Goal: Task Accomplishment & Management: Use online tool/utility

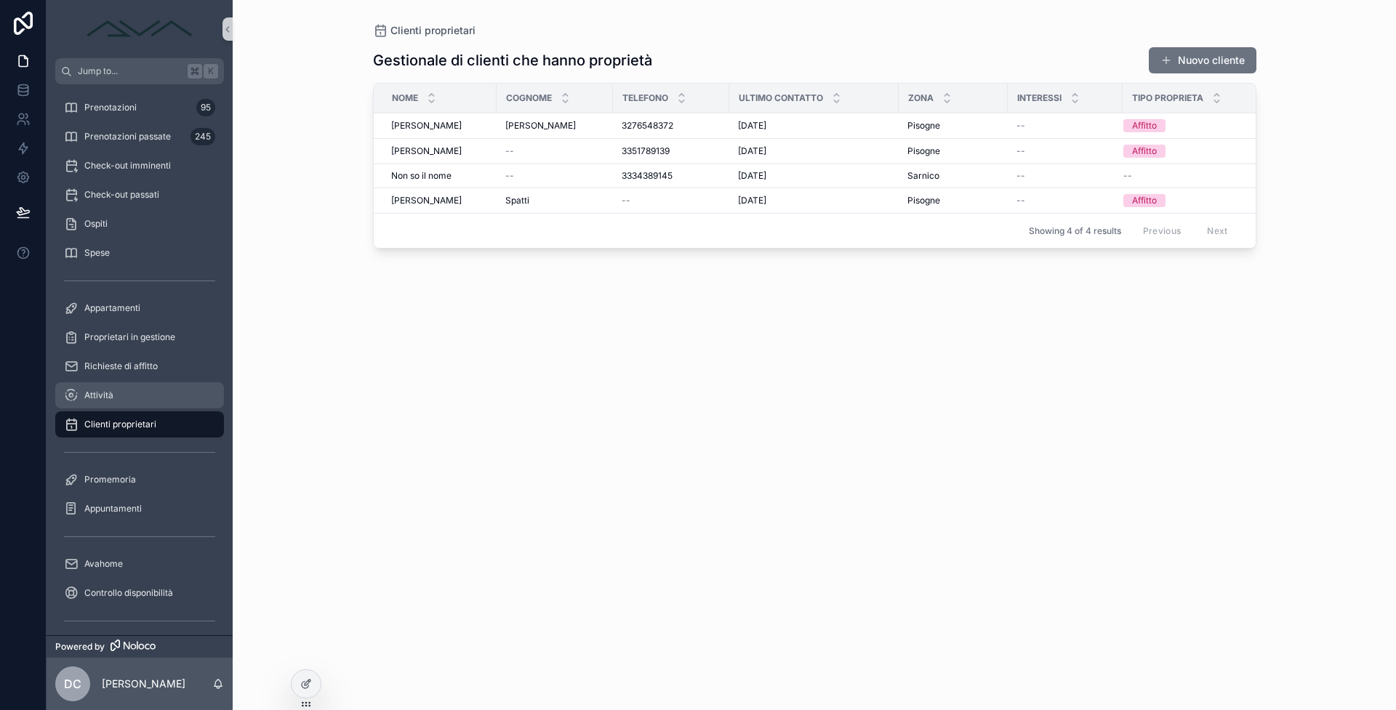
click at [145, 401] on div "Attività" at bounding box center [139, 395] width 151 height 23
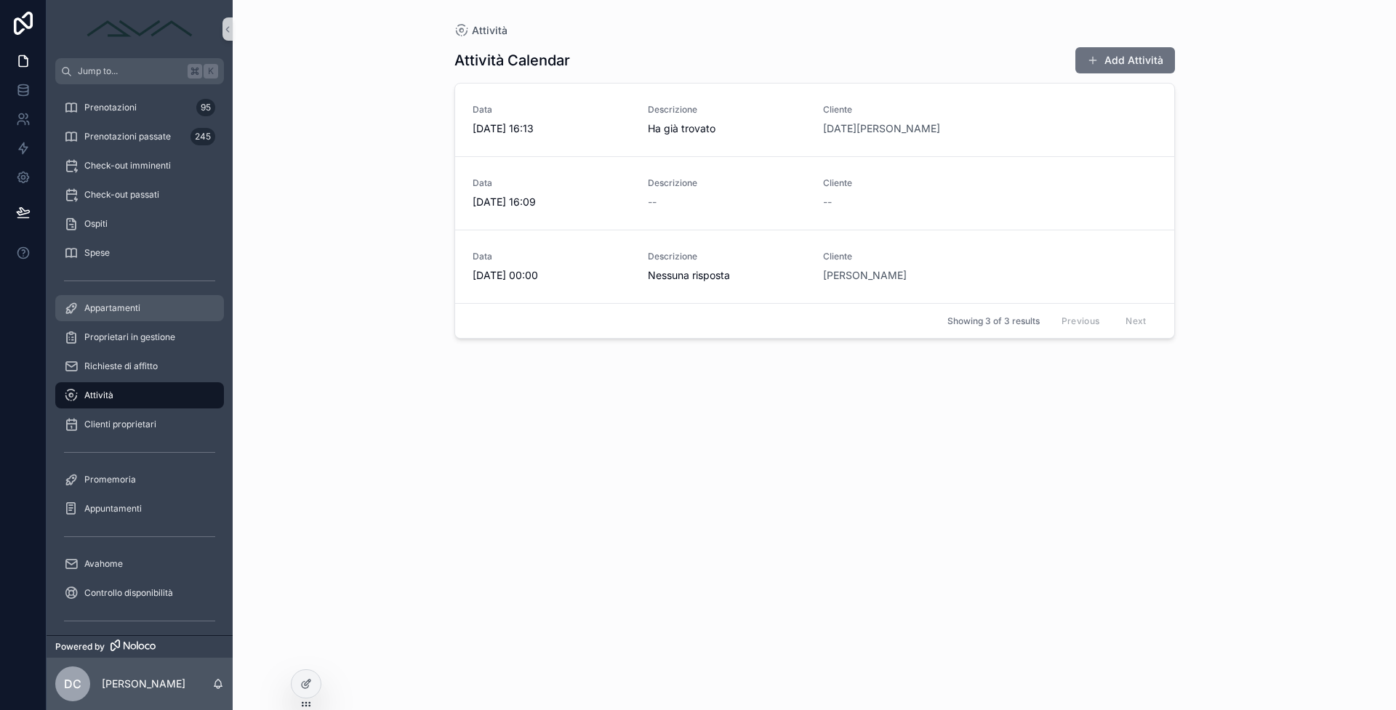
click at [145, 318] on div "Appartamenti" at bounding box center [139, 308] width 151 height 23
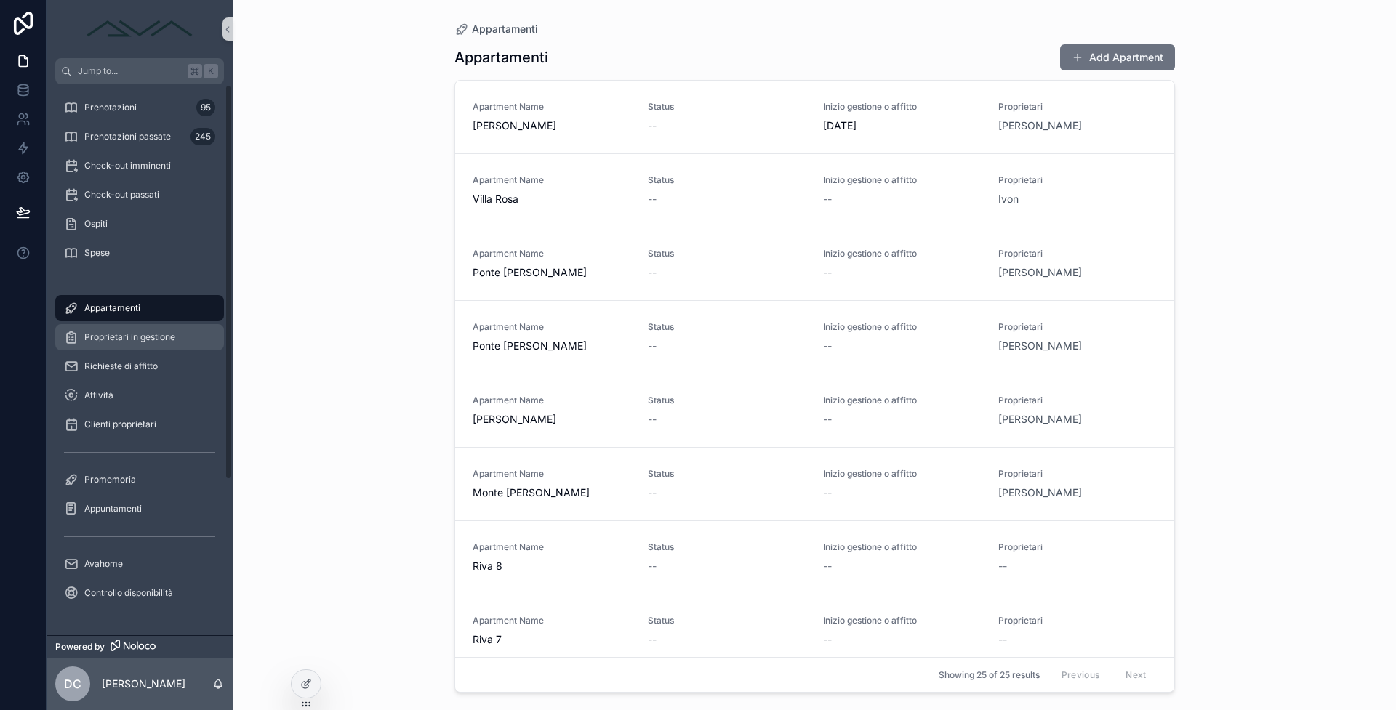
click at [160, 339] on span "Proprietari in gestione" at bounding box center [129, 338] width 91 height 12
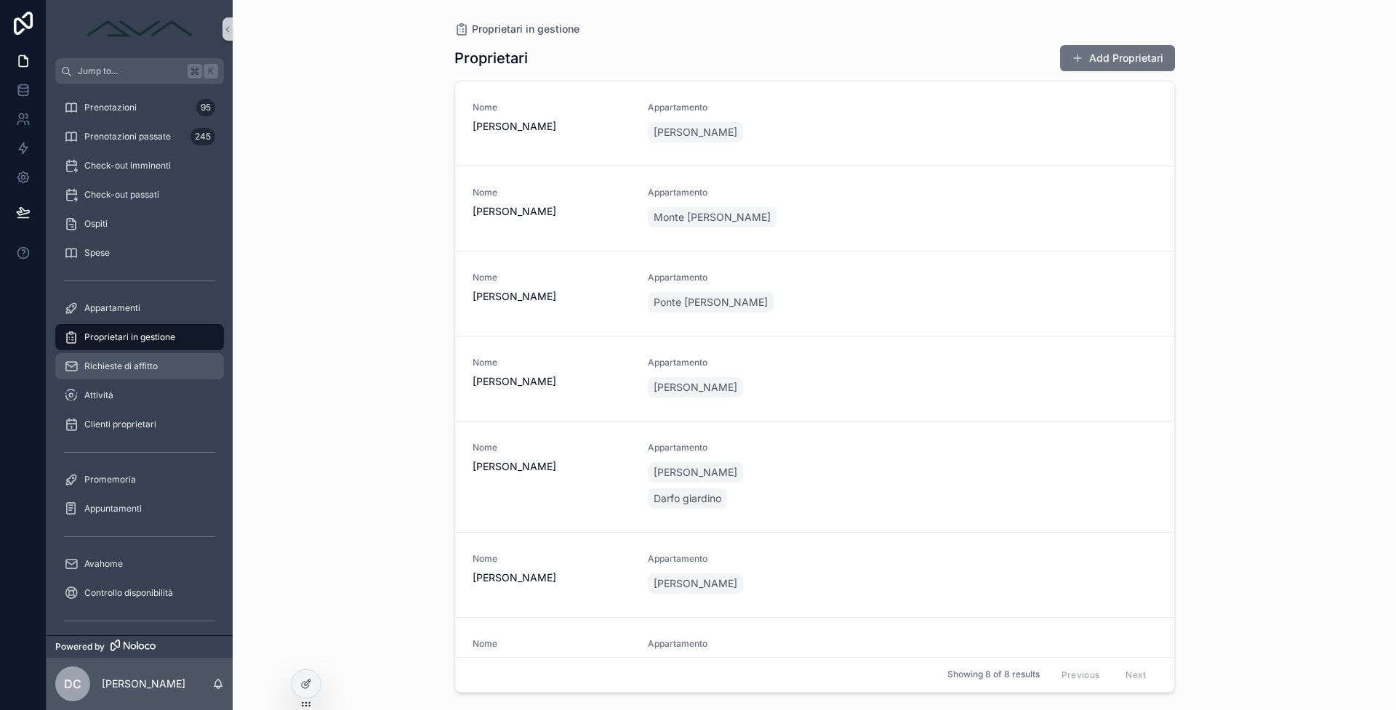
click at [148, 363] on span "Richieste di affitto" at bounding box center [120, 367] width 73 height 12
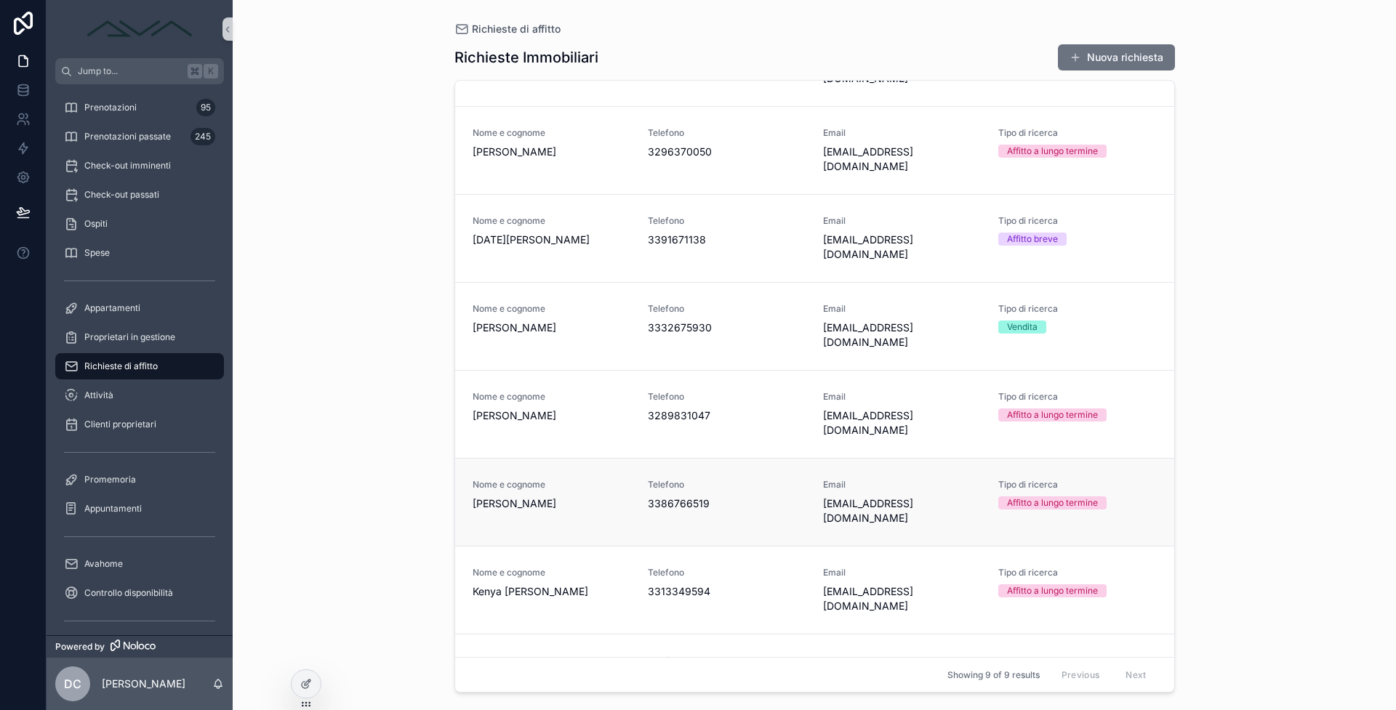
scroll to position [100, 0]
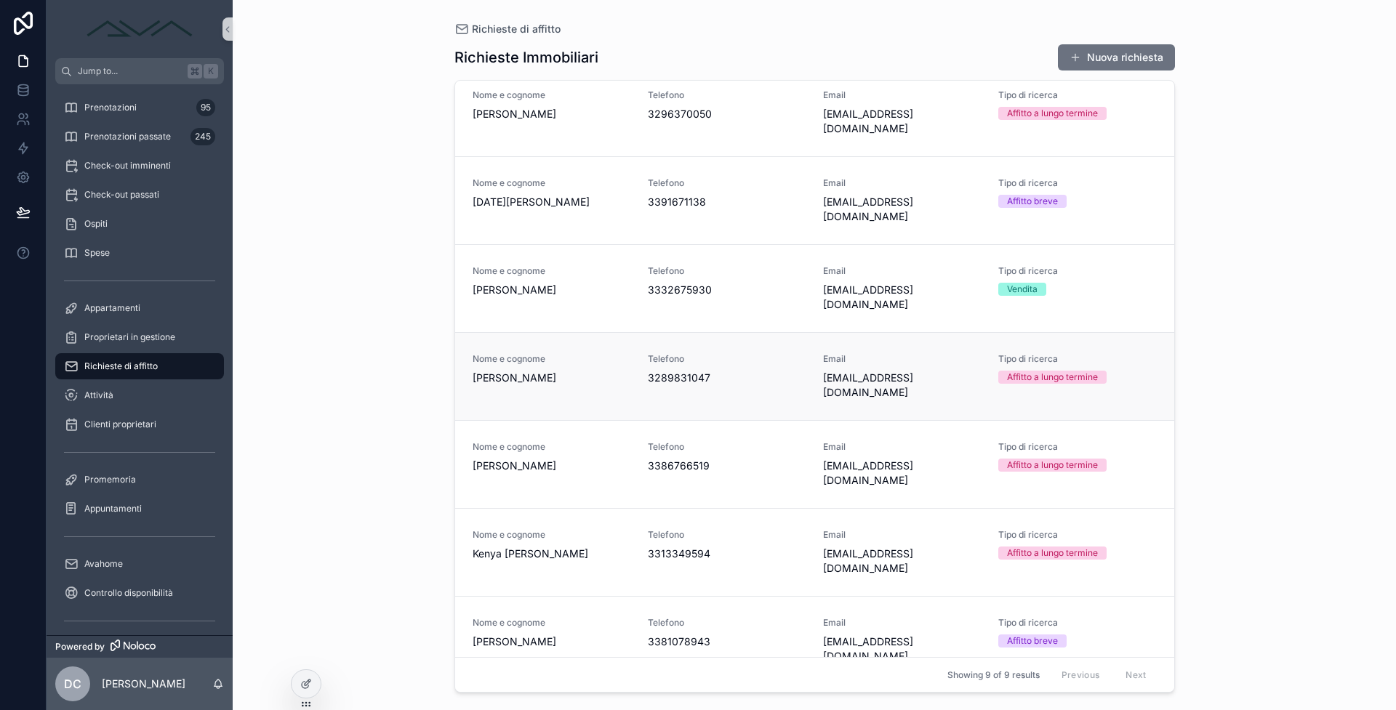
click at [582, 371] on span "[PERSON_NAME]" at bounding box center [552, 378] width 158 height 15
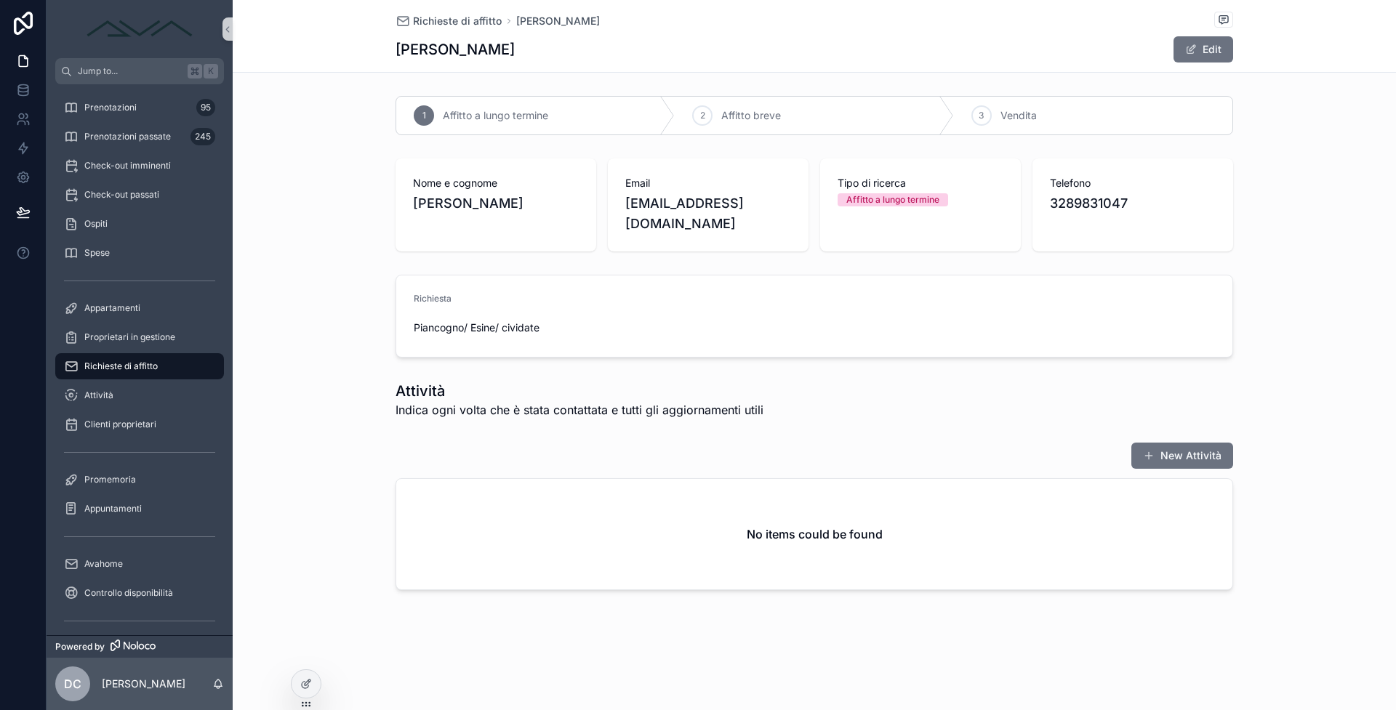
click at [152, 363] on span "Richieste di affitto" at bounding box center [120, 367] width 73 height 12
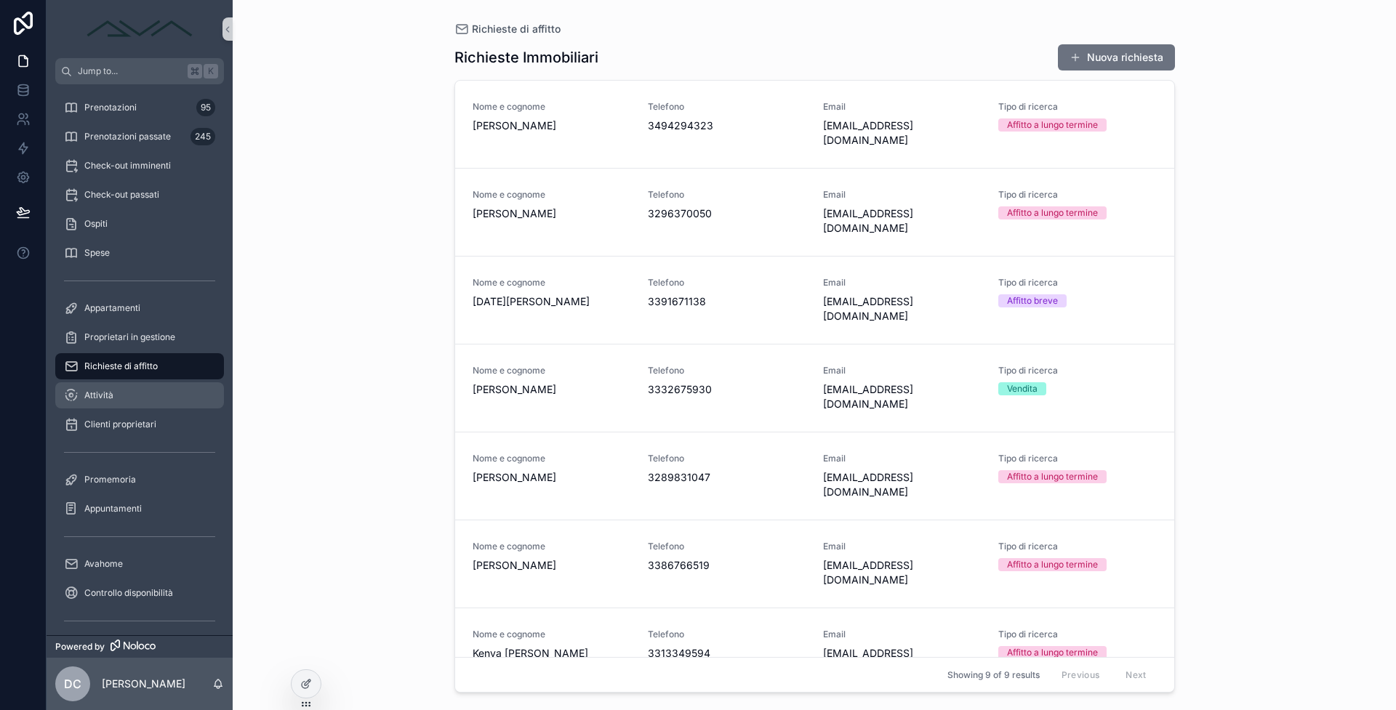
click at [159, 387] on div "Attività" at bounding box center [139, 395] width 151 height 23
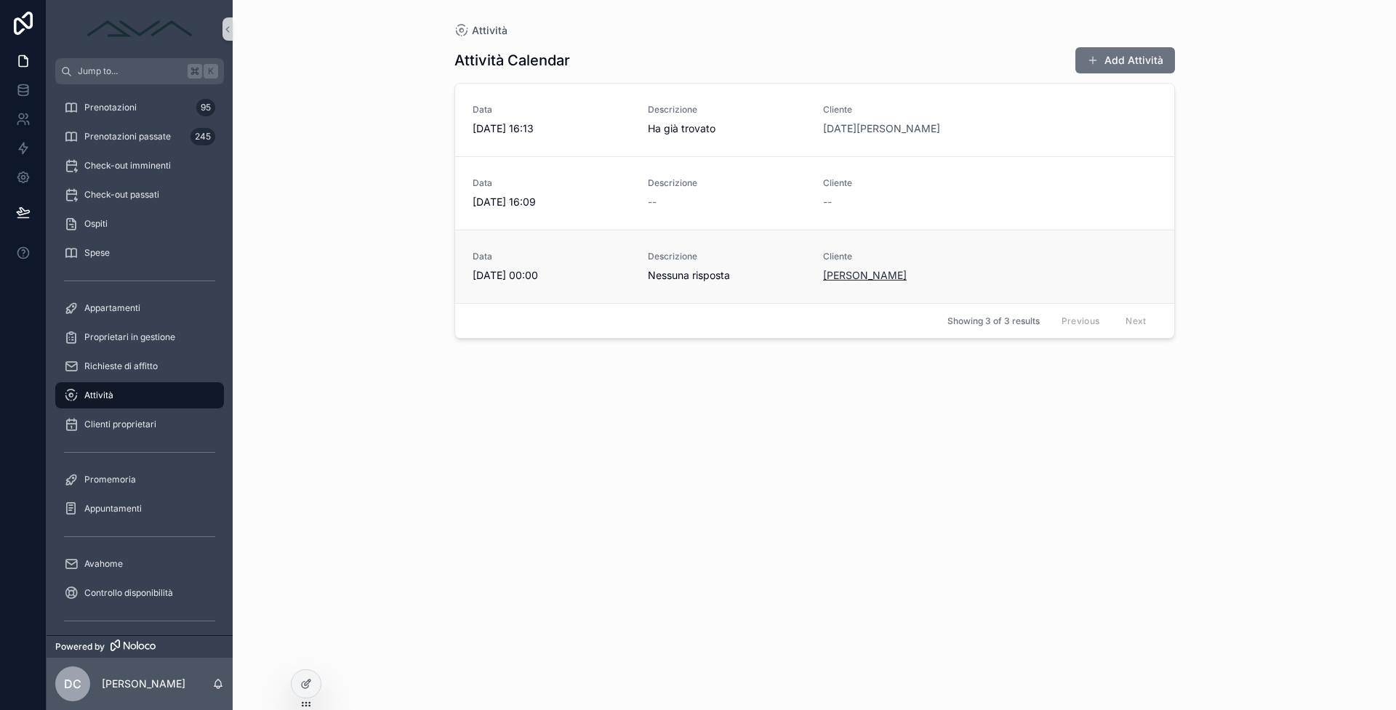
click at [833, 278] on span "[PERSON_NAME]" at bounding box center [865, 275] width 84 height 15
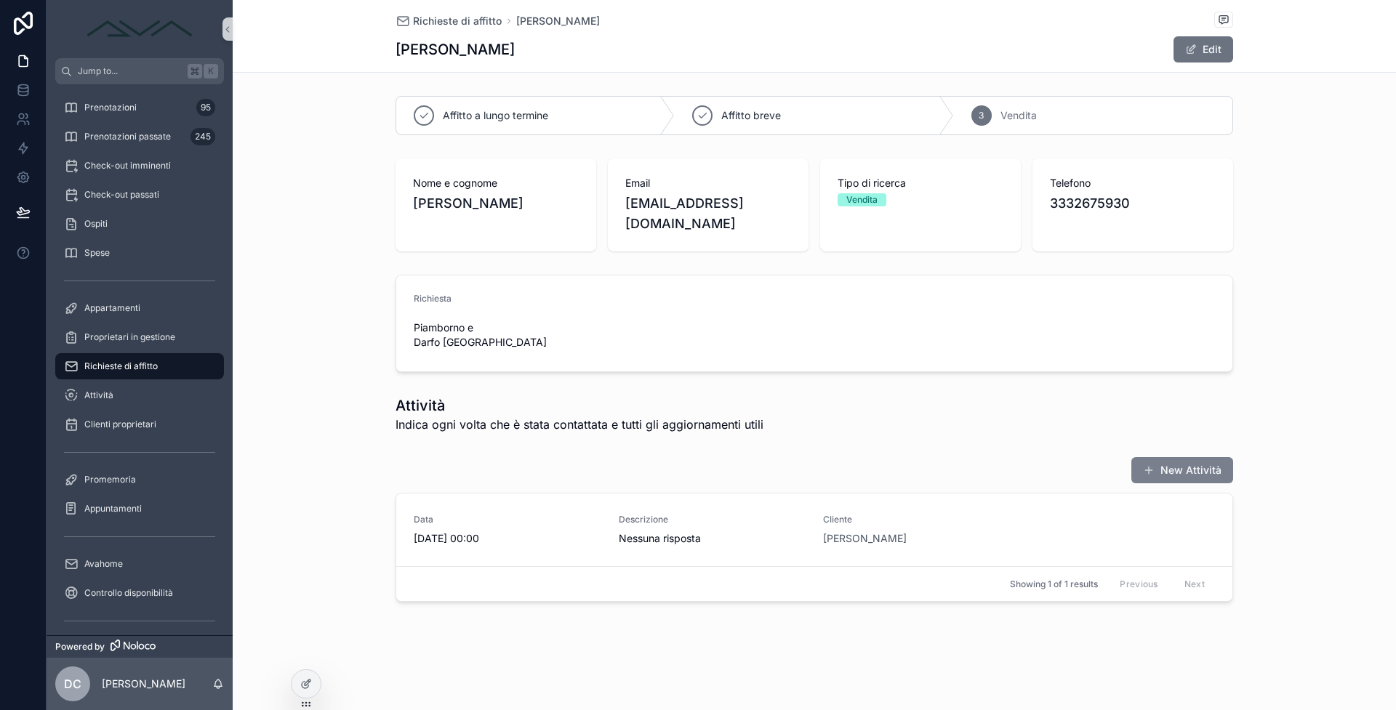
click at [1170, 457] on button "New Attività" at bounding box center [1182, 470] width 102 height 26
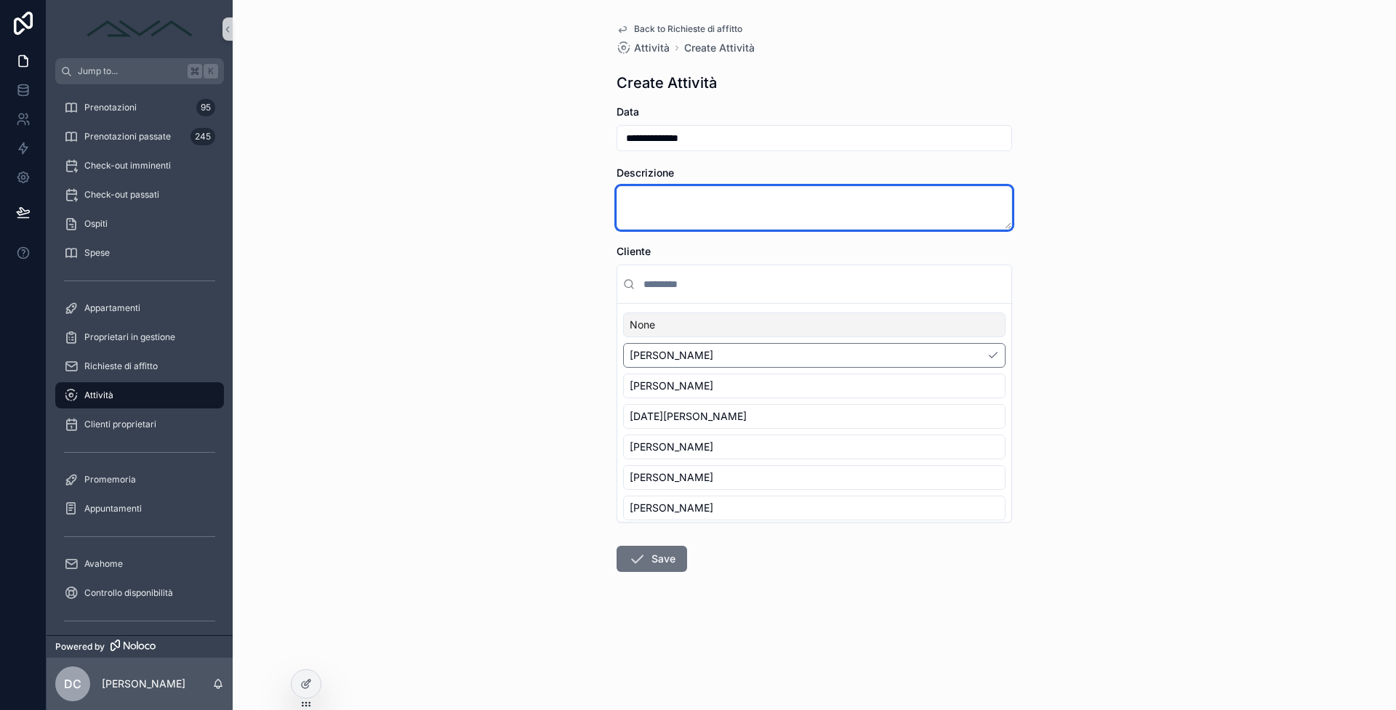
click at [752, 204] on textarea "scrollable content" at bounding box center [813, 208] width 395 height 44
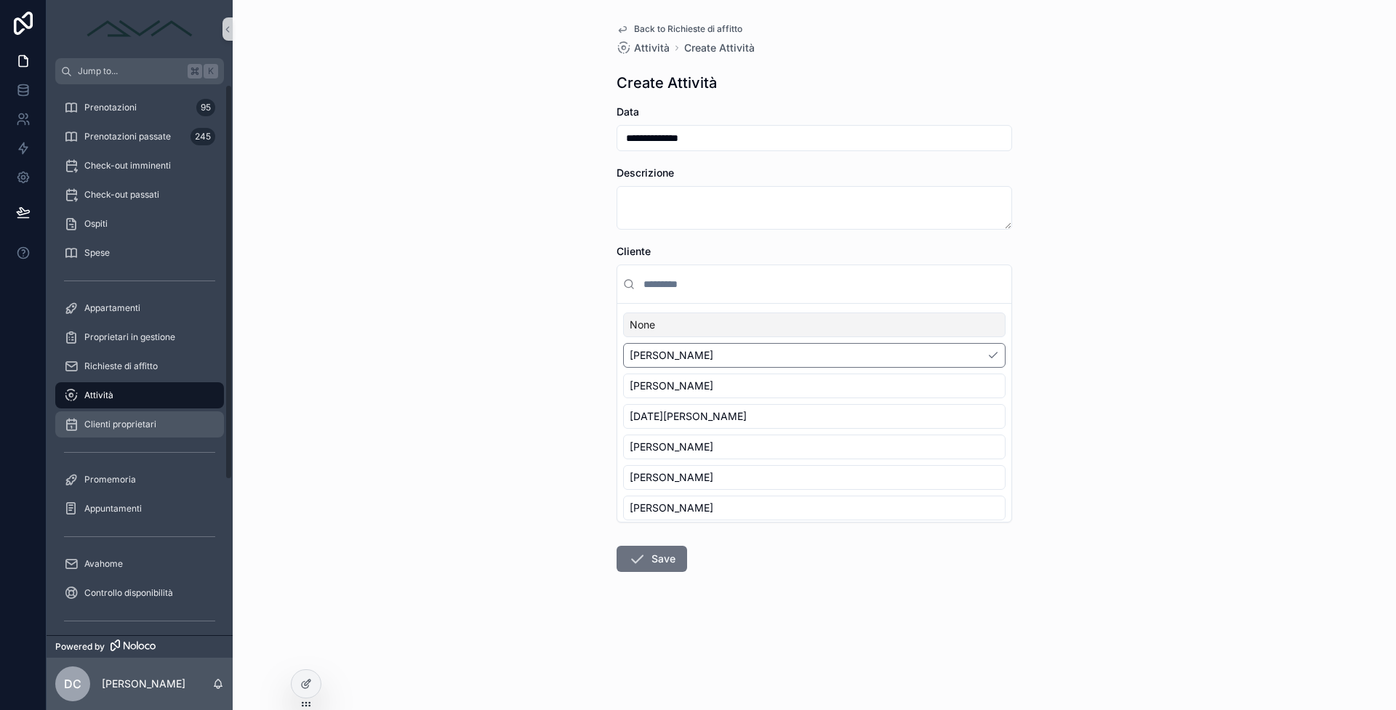
click at [92, 427] on span "Clienti proprietari" at bounding box center [120, 425] width 72 height 12
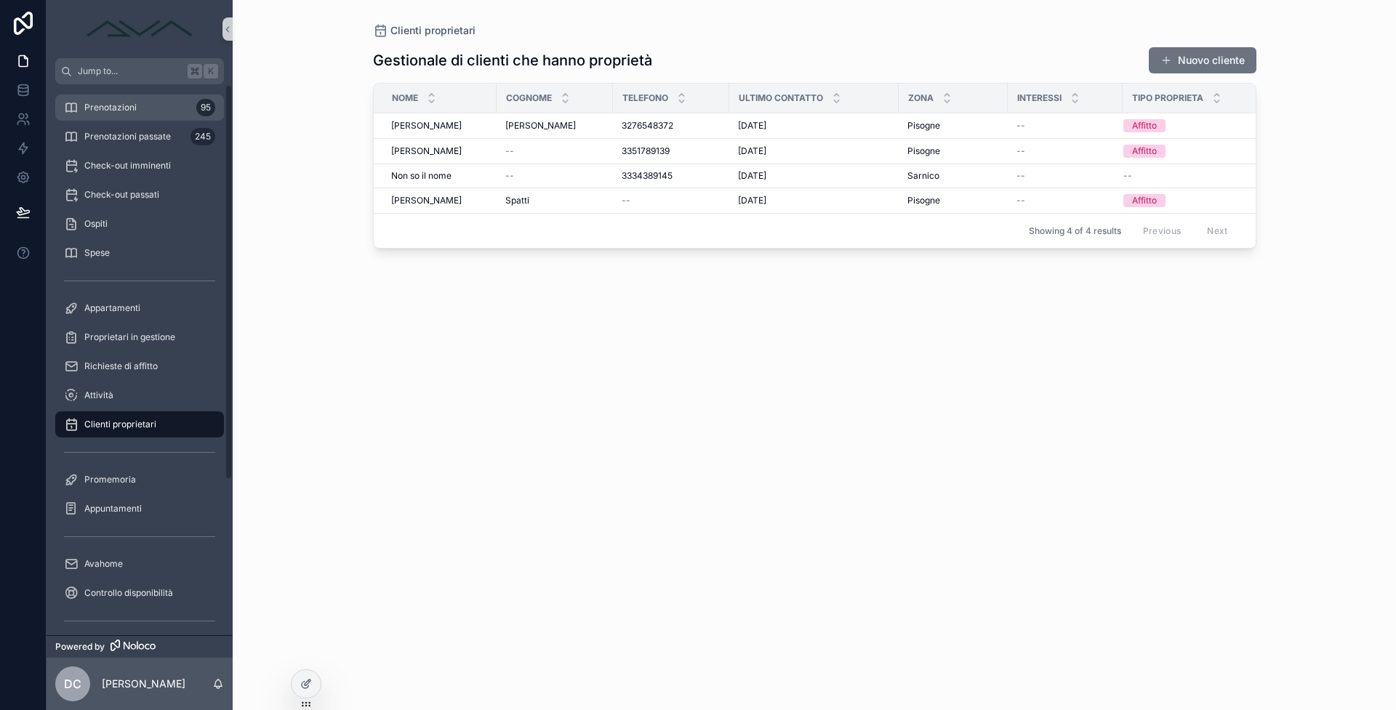
click at [126, 107] on span "Prenotazioni" at bounding box center [110, 108] width 52 height 12
